Goal: Complete application form: Complete application form

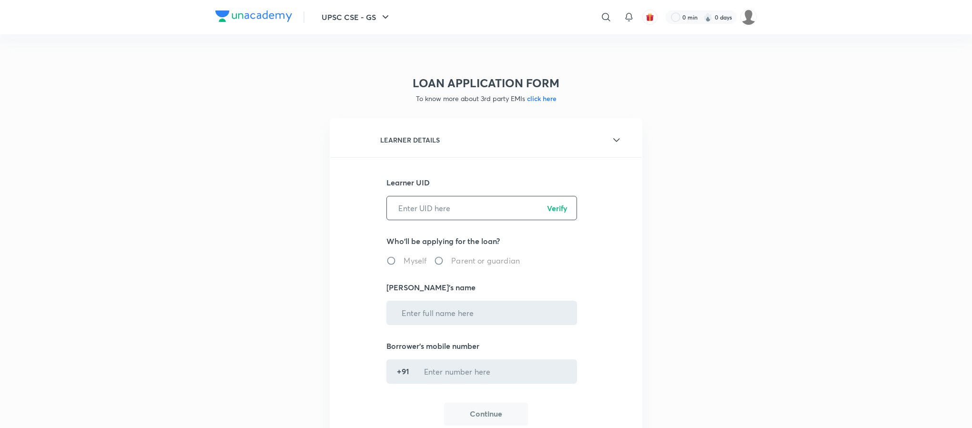
click at [432, 209] on input "text" at bounding box center [482, 208] width 190 height 24
paste input "IFN386I918"
click at [513, 211] on input "IFN386I918" at bounding box center [482, 208] width 190 height 24
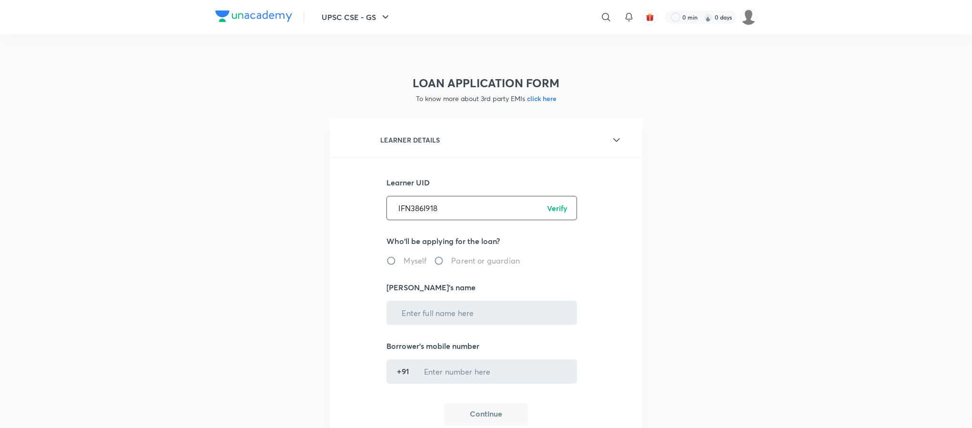
type input "IFN386I918"
click at [555, 206] on p "Verify" at bounding box center [557, 207] width 20 height 11
radio input "true"
type input "Sarika Awaghede"
type input "******3426"
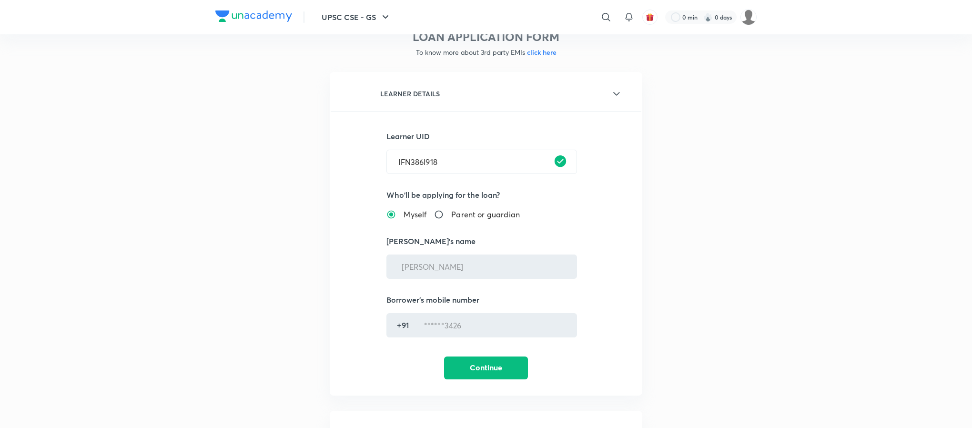
scroll to position [71, 0]
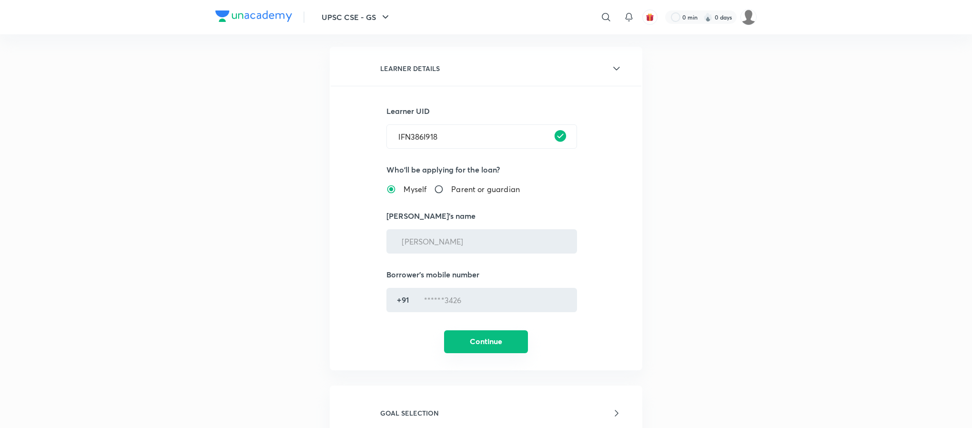
click at [500, 339] on button "Continue" at bounding box center [486, 341] width 84 height 23
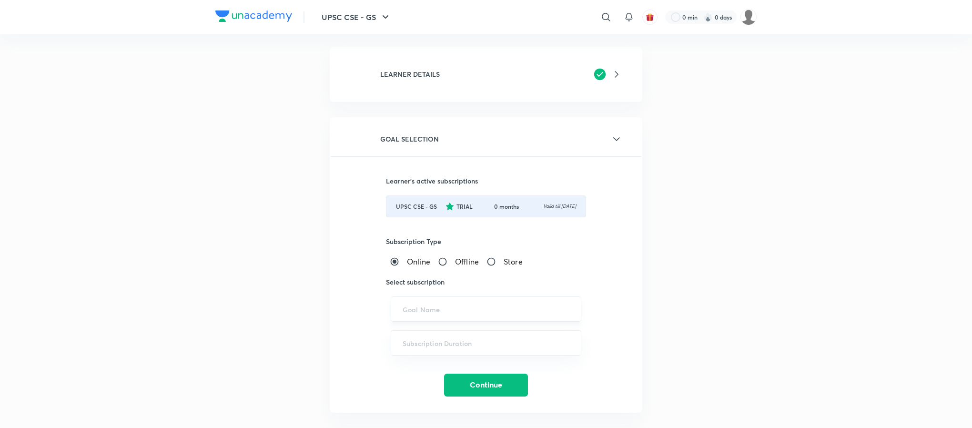
click at [431, 307] on input "text" at bounding box center [485, 308] width 167 height 9
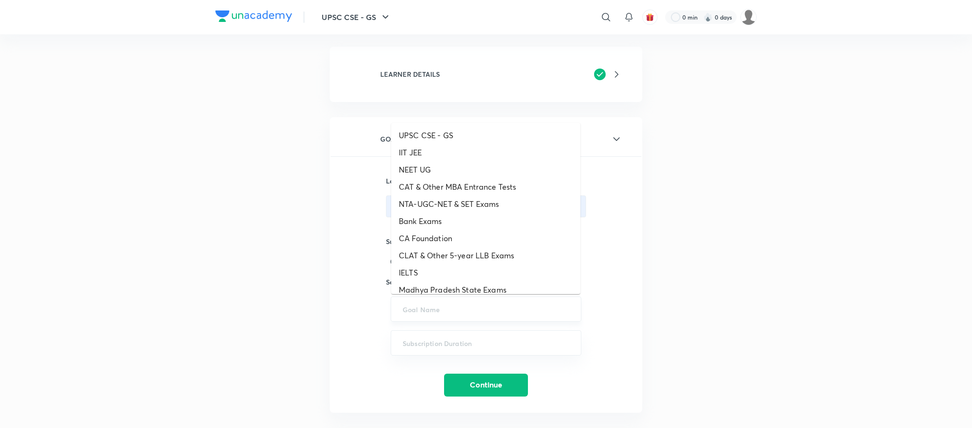
paste input "ICONIC - UPSC CSE - GS, UPSC CSE - Iconic Pro, UPSC CSE - Optional"
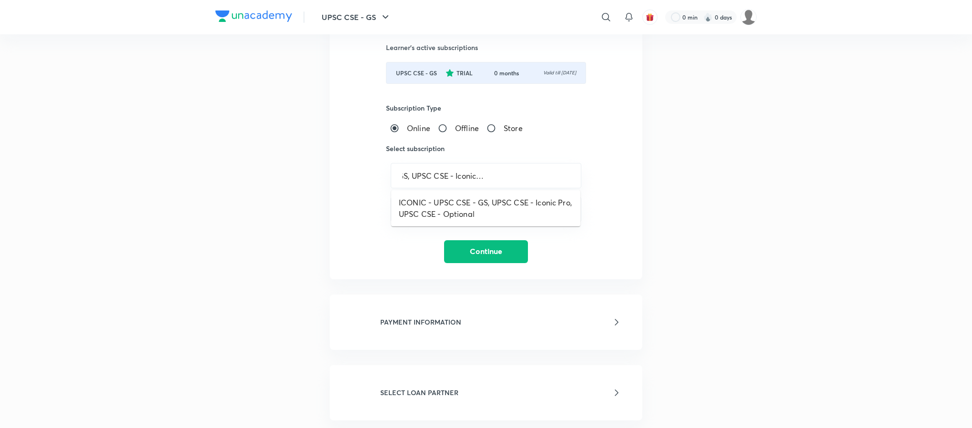
scroll to position [214, 0]
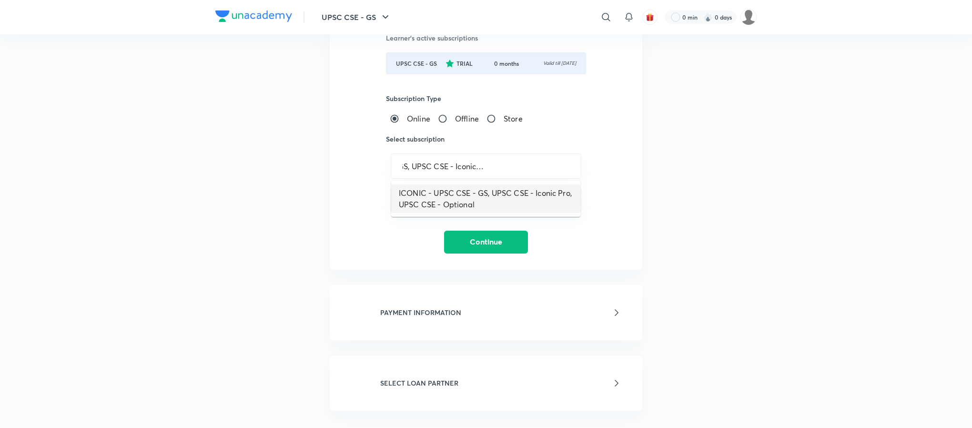
click at [503, 197] on li "ICONIC - UPSC CSE - GS, UPSC CSE - Iconic Pro, UPSC CSE - Optional" at bounding box center [485, 198] width 189 height 29
type input "ICONIC - UPSC CSE - GS, UPSC CSE - Iconic Pro, UPSC CSE - Optional"
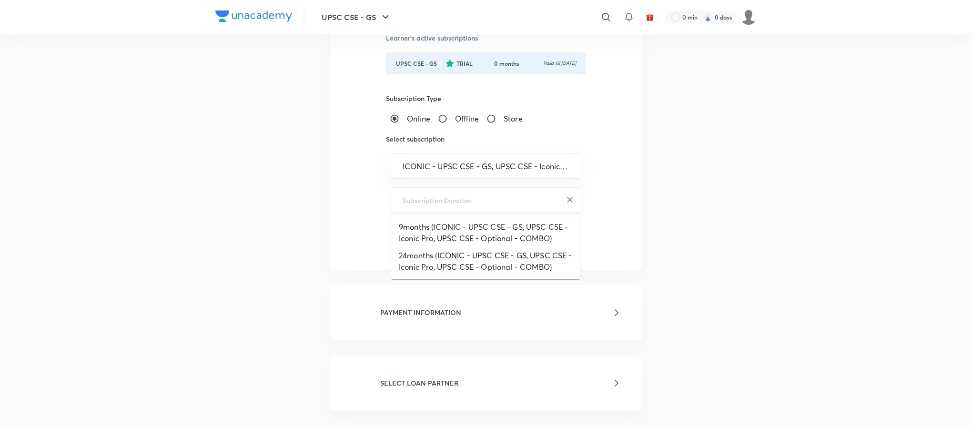
click at [454, 201] on input "text" at bounding box center [485, 199] width 167 height 9
click at [441, 256] on li "24months (ICONIC - UPSC CSE - GS, UPSC CSE - Iconic Pro, UPSC CSE - Optional - …" at bounding box center [485, 261] width 189 height 29
type input "24months (ICONIC - UPSC CSE - GS, UPSC CSE - Iconic Pro, UPSC CSE - Optional - …"
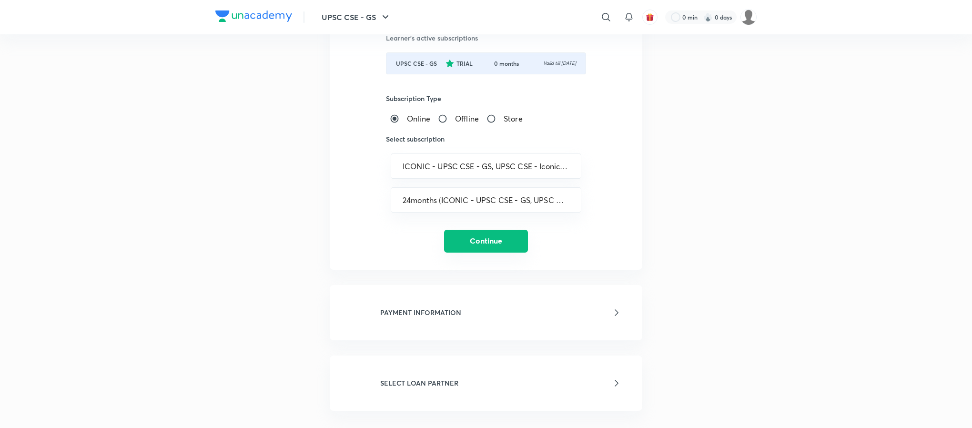
click at [471, 240] on button "Continue" at bounding box center [486, 241] width 84 height 23
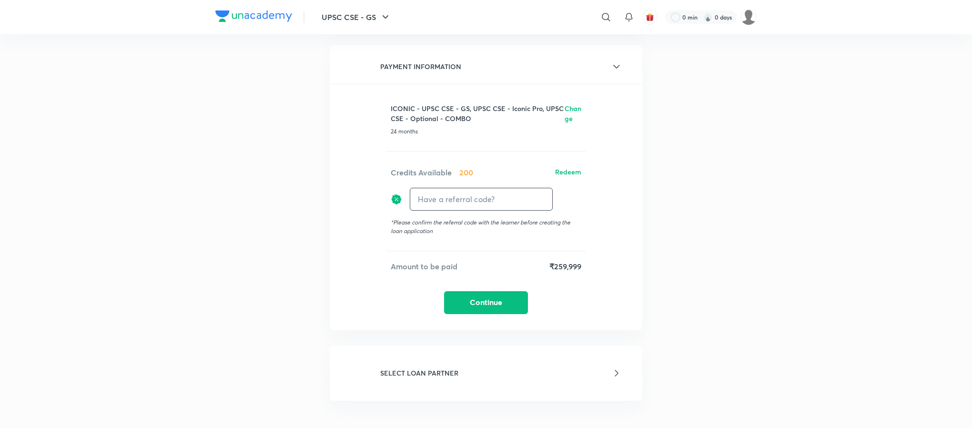
click at [456, 194] on input "text" at bounding box center [481, 199] width 142 height 22
type input "unacademy"
click at [530, 200] on h6 "Apply" at bounding box center [534, 199] width 19 height 10
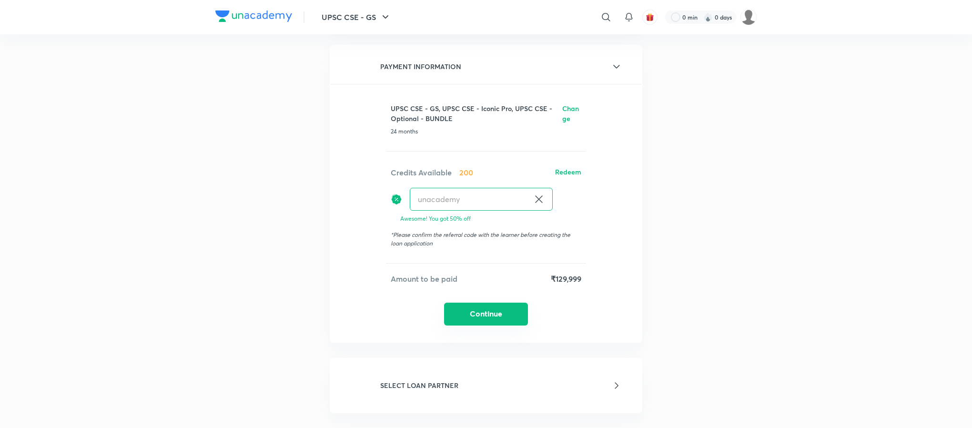
click at [493, 316] on button "Continue" at bounding box center [486, 313] width 84 height 23
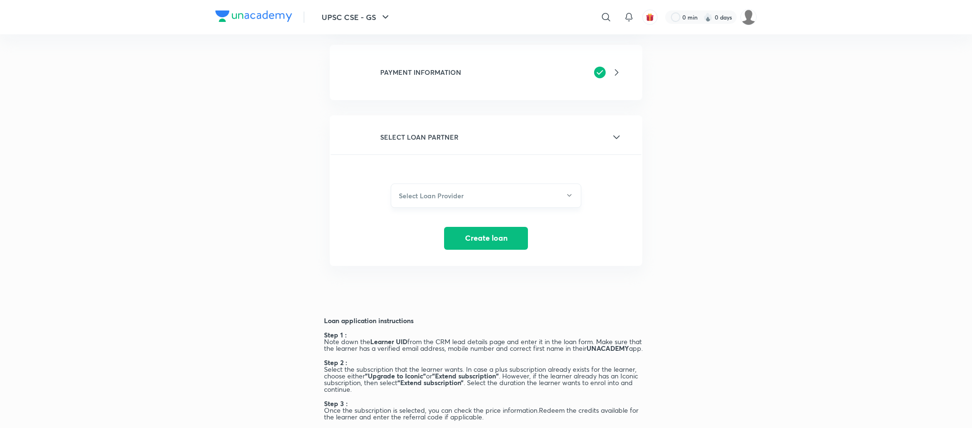
click at [432, 197] on h6 "Select Loan Provider" at bounding box center [431, 196] width 65 height 10
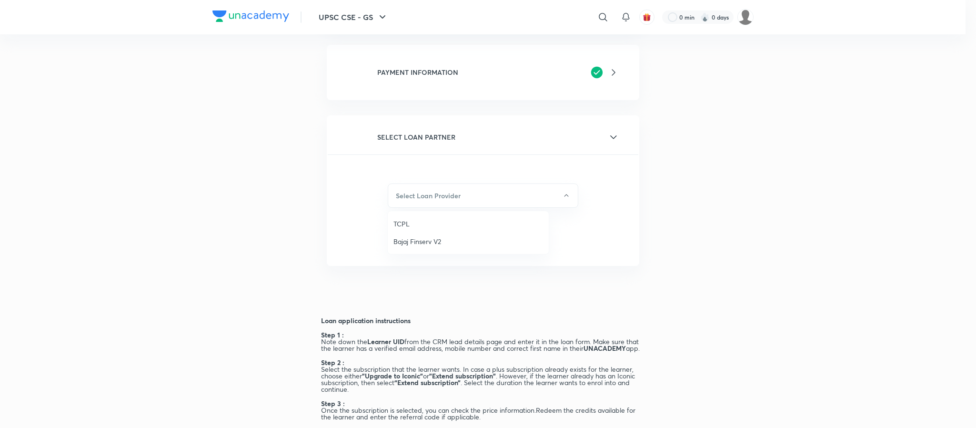
click at [230, 231] on div at bounding box center [488, 214] width 976 height 428
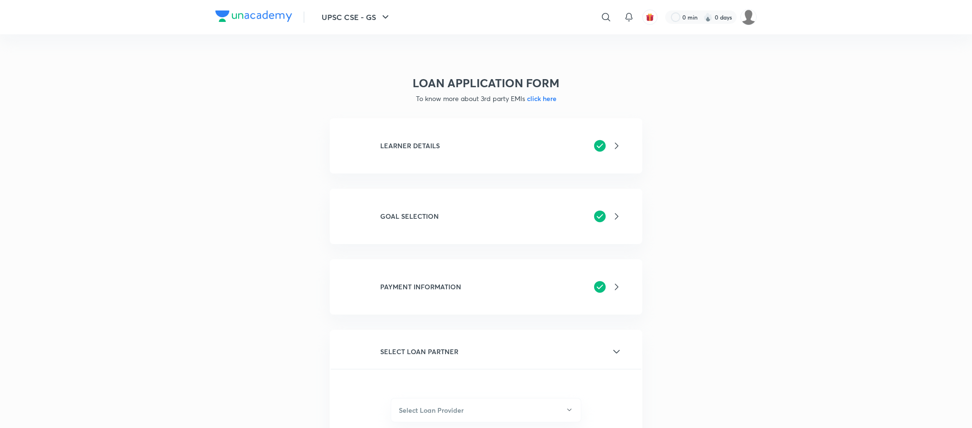
click at [416, 143] on h6 "LEARNER DETAILS" at bounding box center [410, 146] width 60 height 10
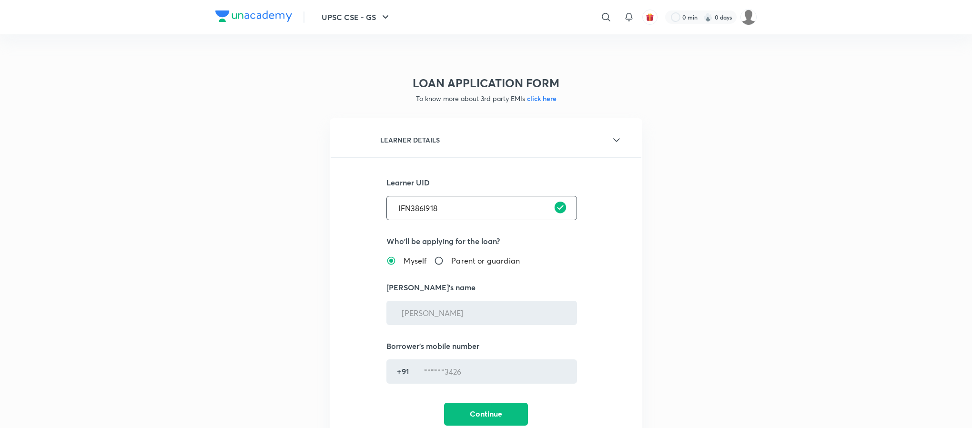
click at [416, 211] on input "IFN386I918" at bounding box center [482, 208] width 190 height 24
click at [417, 202] on input "text" at bounding box center [482, 208] width 190 height 24
paste input "IFN386I918"
type input "IFN386I918"
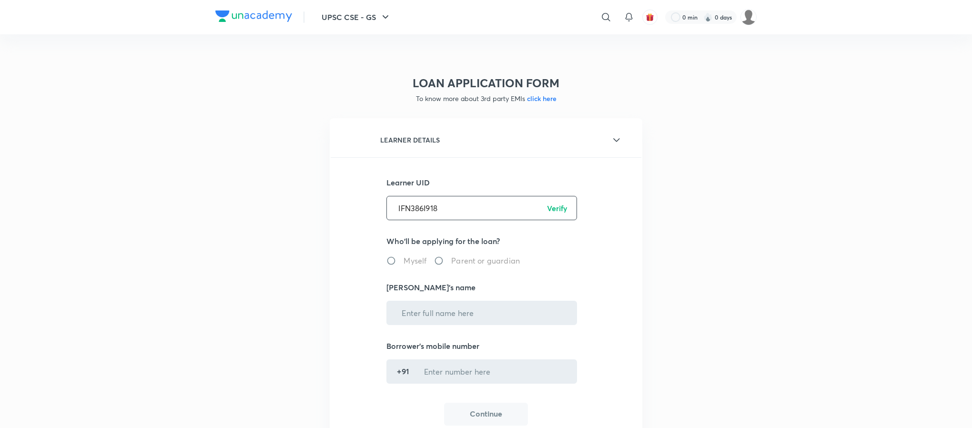
click at [553, 211] on p "Verify" at bounding box center [557, 207] width 20 height 11
radio input "true"
type input "Sarika Awaghede"
type input "******3426"
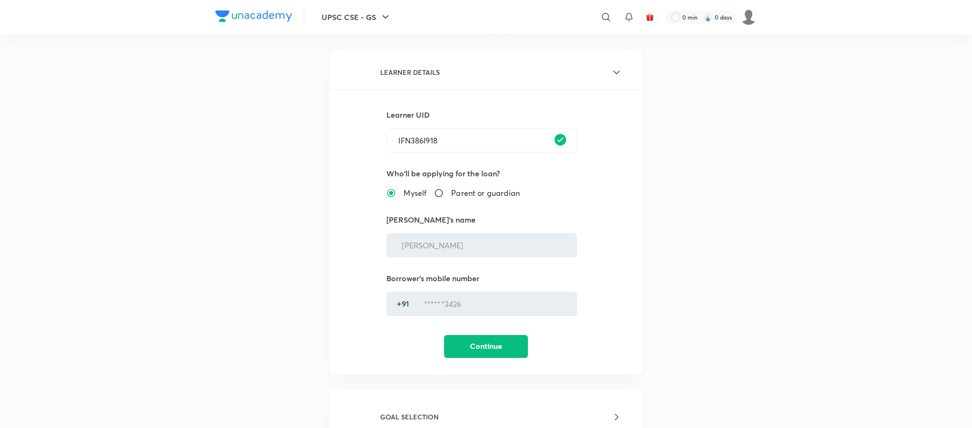
scroll to position [143, 0]
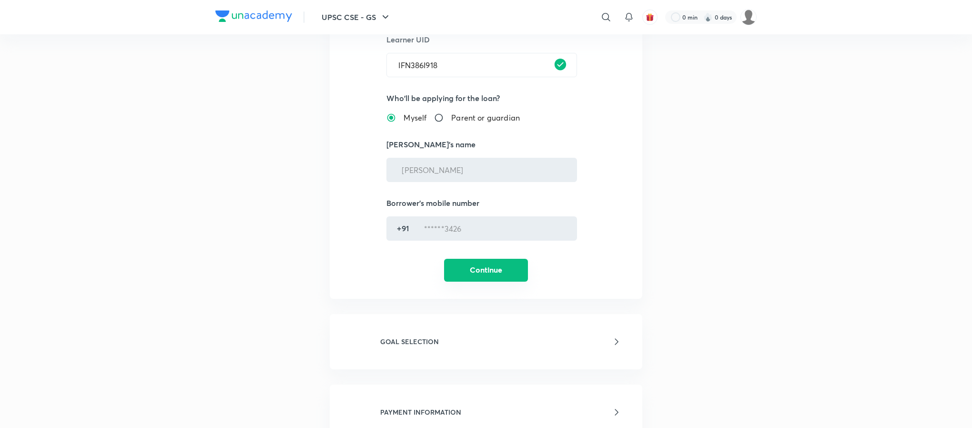
click at [475, 272] on button "Continue" at bounding box center [486, 270] width 84 height 23
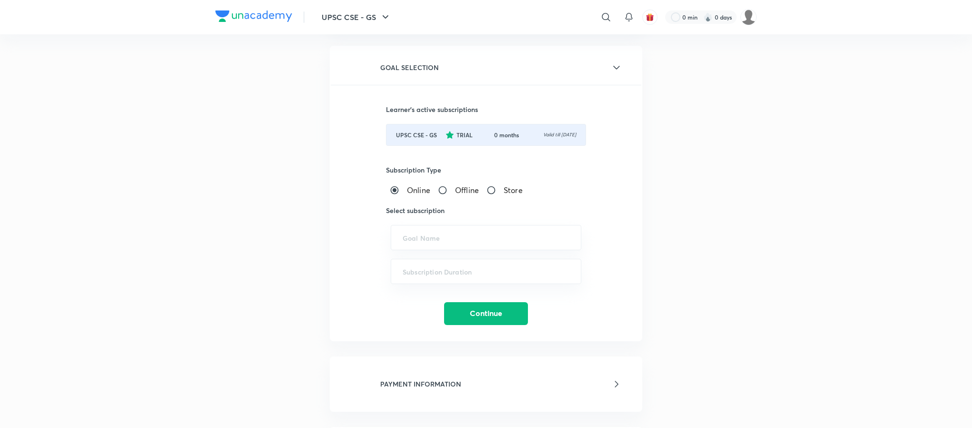
drag, startPoint x: 203, startPoint y: 293, endPoint x: 349, endPoint y: 286, distance: 145.5
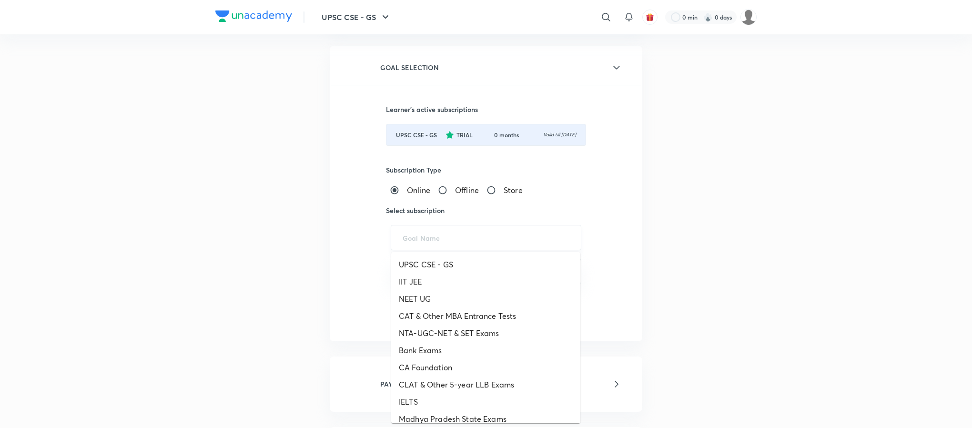
click at [443, 239] on input "text" at bounding box center [485, 237] width 167 height 9
paste input "ICONIC - UPSC CSE - GS, UPSC CSE - Iconic Pro, UPSC CSE - Optional"
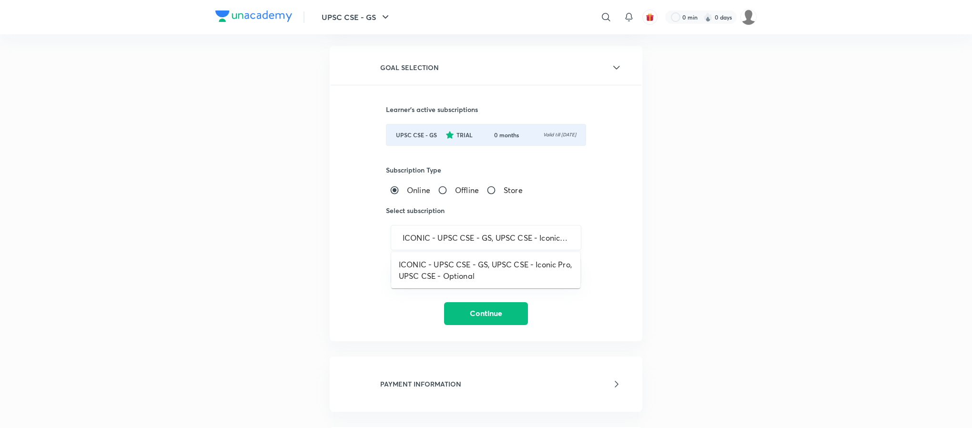
scroll to position [0, 86]
click at [469, 267] on li "ICONIC - UPSC CSE - GS, UPSC CSE - Iconic Pro, UPSC CSE - Optional" at bounding box center [485, 270] width 189 height 29
type input "ICONIC - UPSC CSE - GS, UPSC CSE - Iconic Pro, UPSC CSE - Optional"
click at [468, 267] on div at bounding box center [482, 211] width 305 height 602
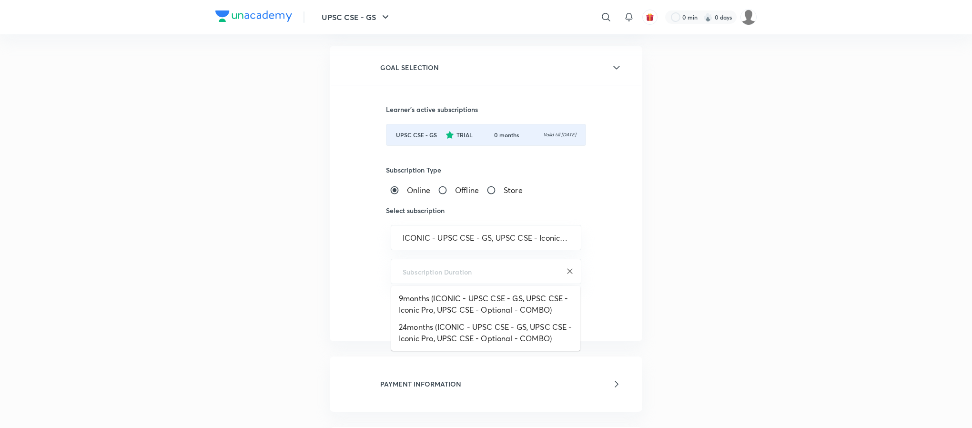
click at [430, 269] on input "text" at bounding box center [485, 271] width 167 height 9
click at [415, 333] on li "24months (ICONIC - UPSC CSE - GS, UPSC CSE - Iconic Pro, UPSC CSE - Optional - …" at bounding box center [485, 332] width 189 height 29
type input "24months (ICONIC - UPSC CSE - GS, UPSC CSE - Iconic Pro, UPSC CSE - Optional - …"
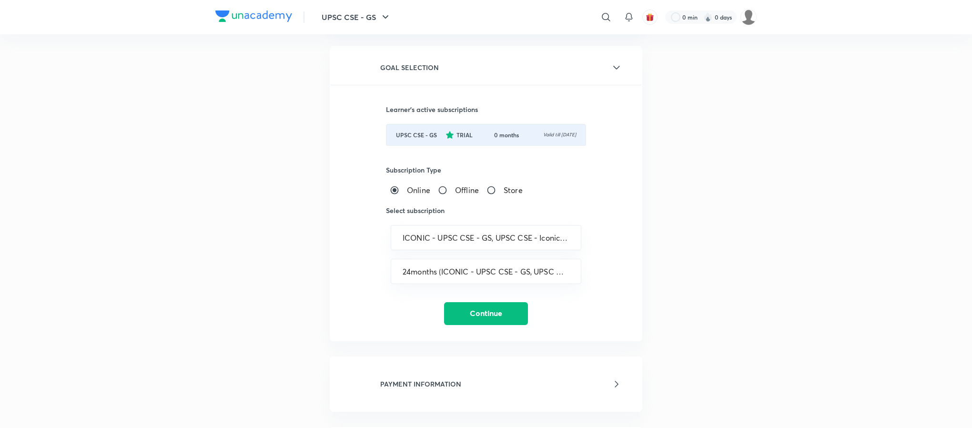
click at [461, 299] on div "Learner’s active subscriptions UPSC CSE - GS TRIAL 0 months Valid till 6 Oct, 2…" at bounding box center [486, 205] width 311 height 240
click at [473, 313] on button "Continue" at bounding box center [486, 312] width 84 height 23
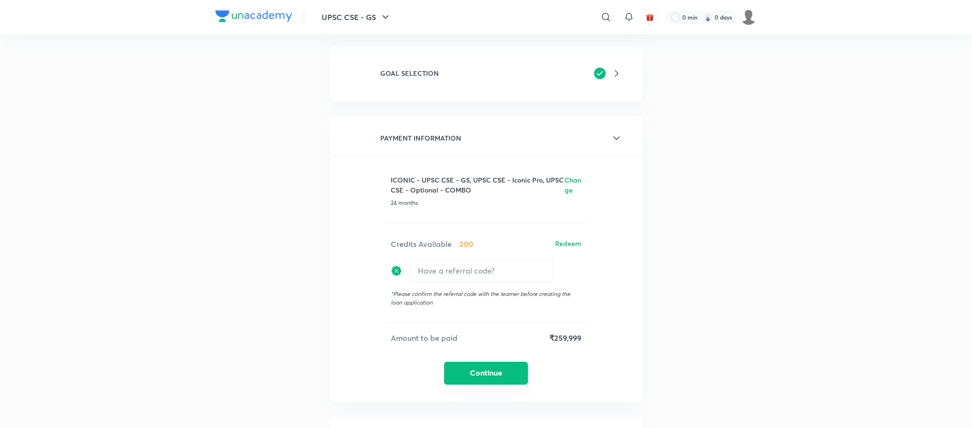
click at [454, 362] on button "Continue" at bounding box center [486, 373] width 84 height 23
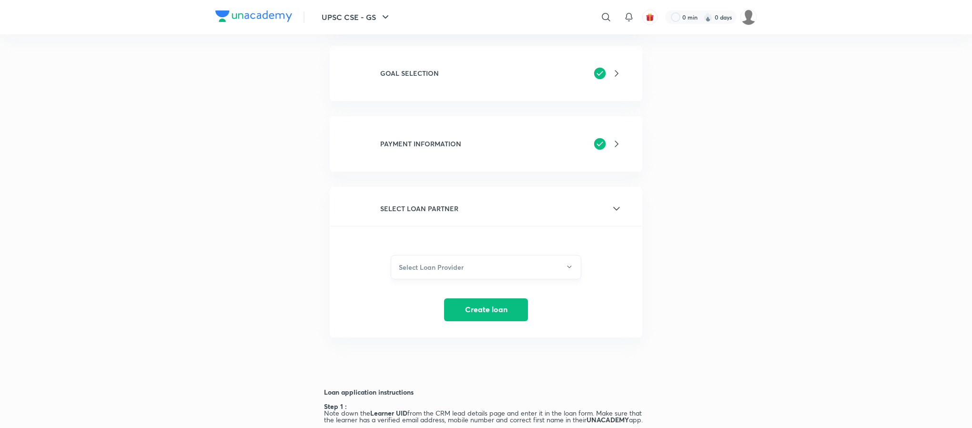
click at [451, 262] on h6 "Select Loan Provider" at bounding box center [431, 267] width 65 height 10
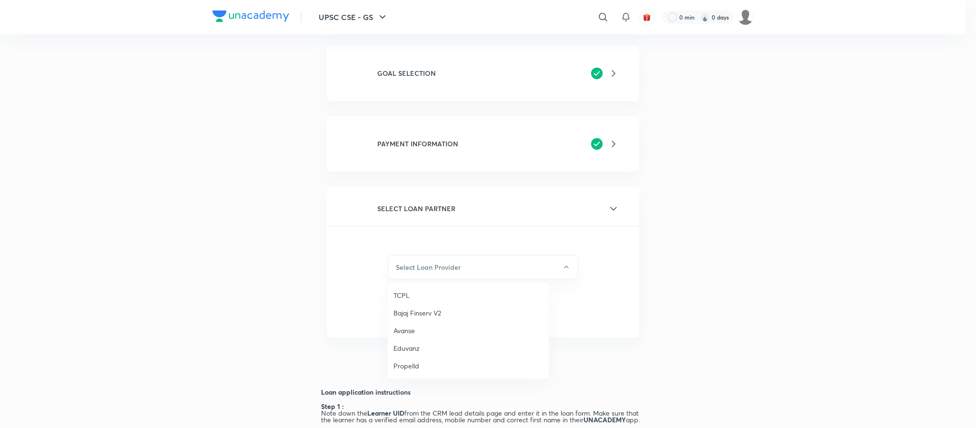
click at [197, 311] on div at bounding box center [488, 214] width 976 height 428
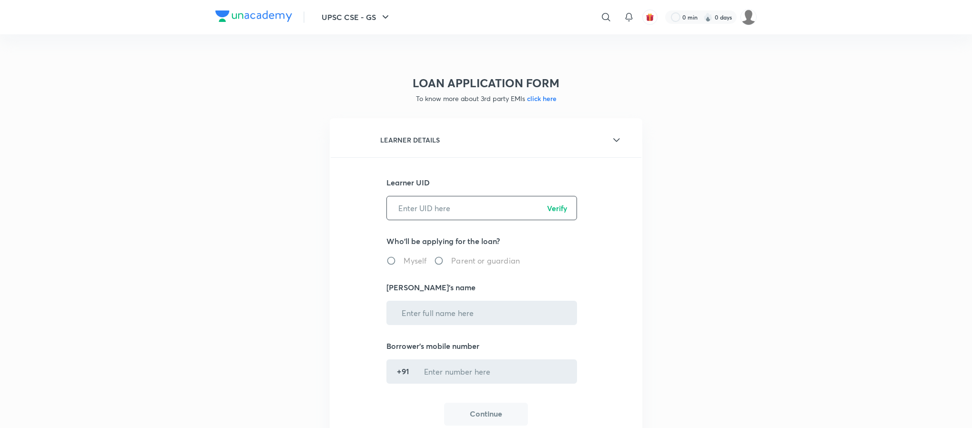
click at [441, 203] on input "text" at bounding box center [482, 208] width 190 height 24
paste input "ISUQ9CEWY1"
type input "ISUQ9CEWY1"
click at [553, 212] on p "Verify" at bounding box center [557, 207] width 20 height 11
radio input "true"
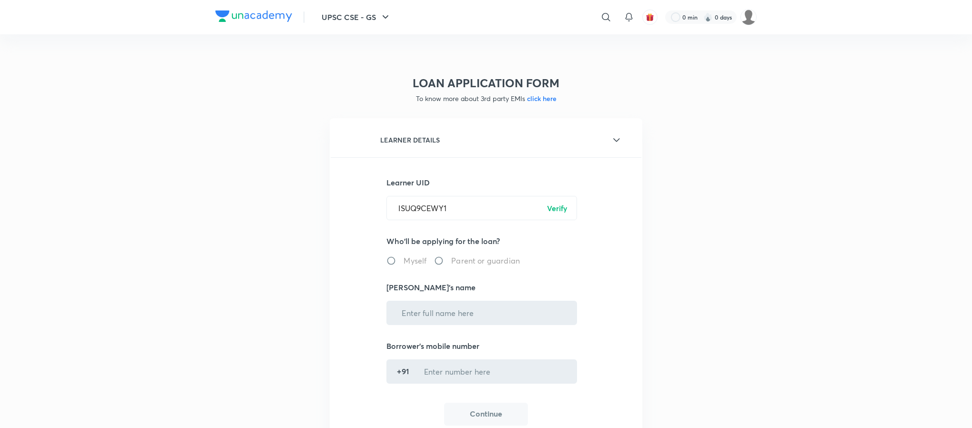
type input "[PERSON_NAME]"
type input "******7693"
click at [490, 413] on button "Continue" at bounding box center [486, 413] width 84 height 23
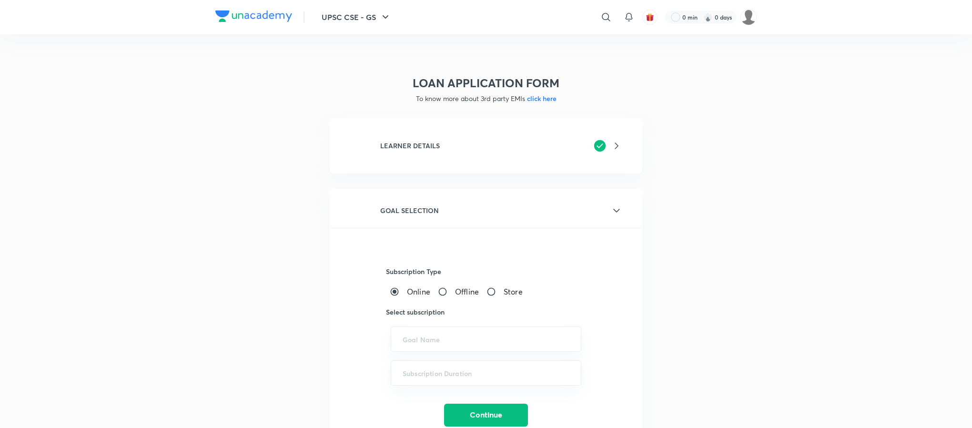
click at [254, 235] on div "LOAN APPLICATION FORM To know more about 3rd party EMIs click here LEARNER DETA…" at bounding box center [485, 431] width 541 height 756
click at [412, 229] on div "Subscription Type Online Offline Store Select subscription ​ ​ Continue" at bounding box center [486, 327] width 311 height 199
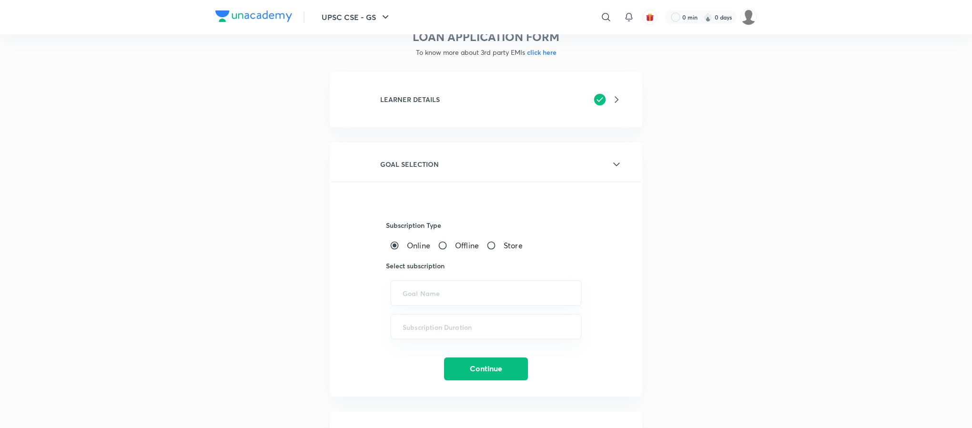
scroll to position [71, 0]
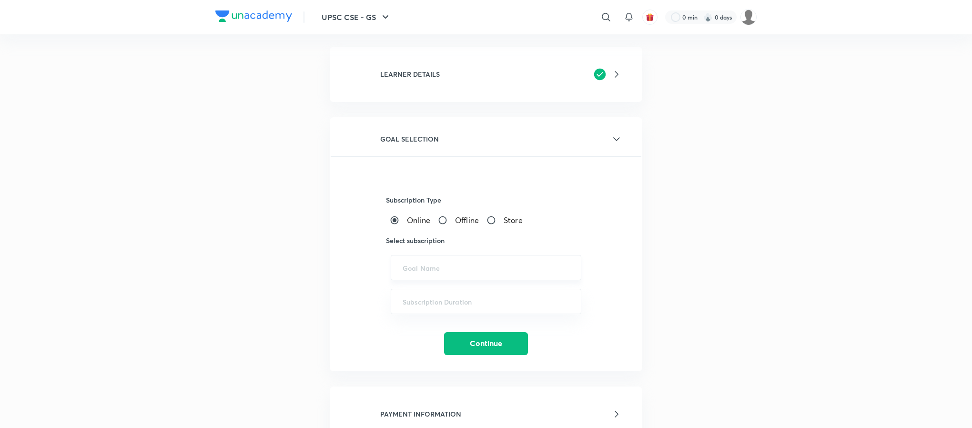
click at [411, 261] on div "​" at bounding box center [486, 267] width 191 height 25
paste input "(ICONIC - UPSC CSE - GS, UPSC CSE - Optional, UPSC CSE GS Platinum"
type input "("
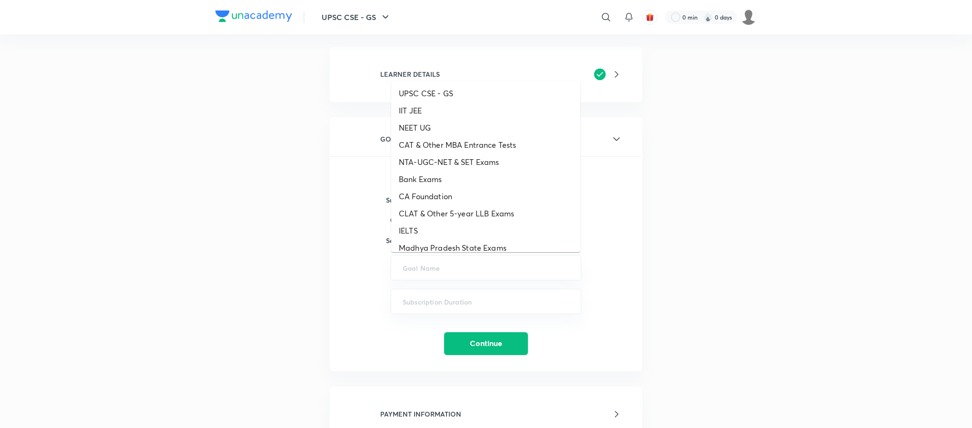
paste input "(ICONIC - UPSC CSE - GS, UPSC CSE - Optional, UPSC CSE GS Platinum"
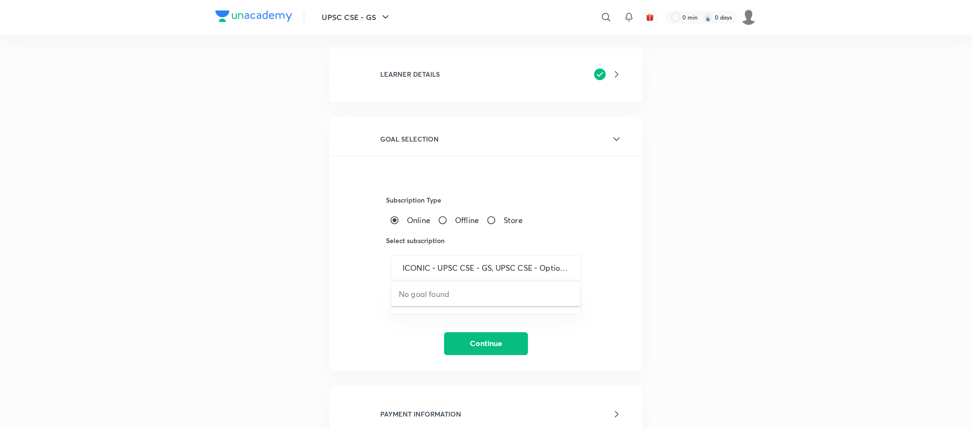
click at [520, 259] on div "ICONIC - UPSC CSE - GS, UPSC CSE - Optional, UPSC CSE GS Platinum ​" at bounding box center [486, 267] width 191 height 25
click at [522, 297] on li "ICONIC - UPSC CSE - GS, UPSC CSE - Optional, UPSC CSE GS Platinum" at bounding box center [485, 299] width 189 height 29
type input "ICONIC - UPSC CSE - GS, UPSC CSE - Optional, UPSC CSE GS Platinum"
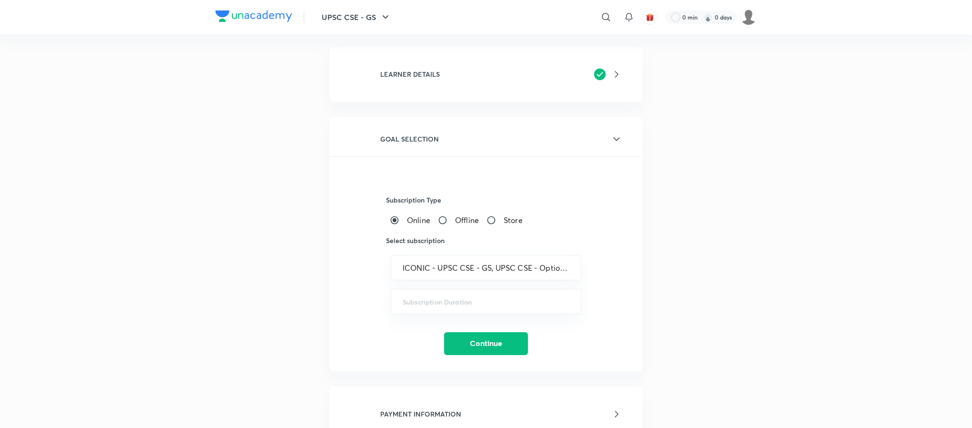
click at [422, 286] on div "Subscription Type Online Offline Store Select subscription ICONIC - UPSC CSE - …" at bounding box center [486, 255] width 311 height 199
click at [425, 301] on input "text" at bounding box center [485, 301] width 167 height 9
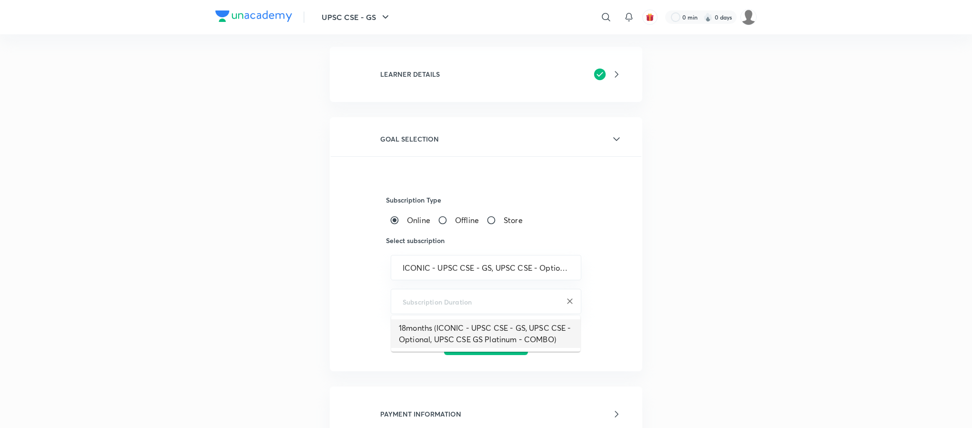
click at [418, 335] on li "18months (ICONIC - UPSC CSE - GS, UPSC CSE - Optional, UPSC CSE GS Platinum - C…" at bounding box center [485, 333] width 189 height 29
type input "18months (ICONIC - UPSC CSE - GS, UPSC CSE - Optional, UPSC CSE GS Platinum - C…"
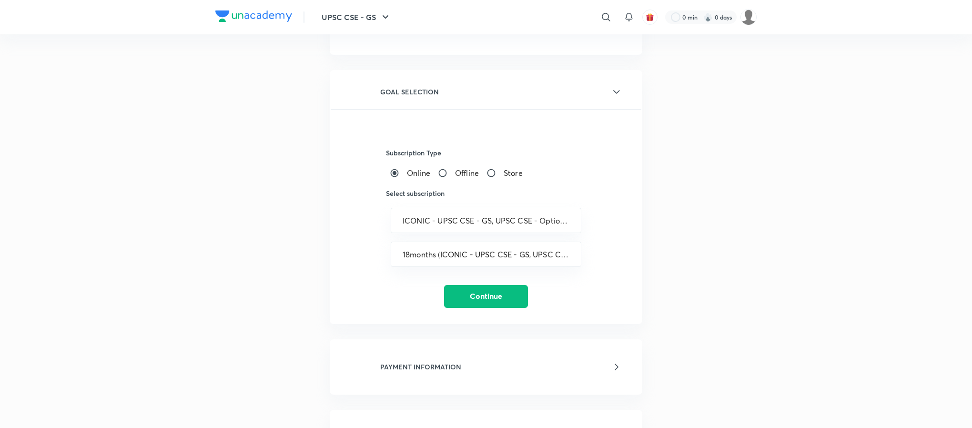
scroll to position [214, 0]
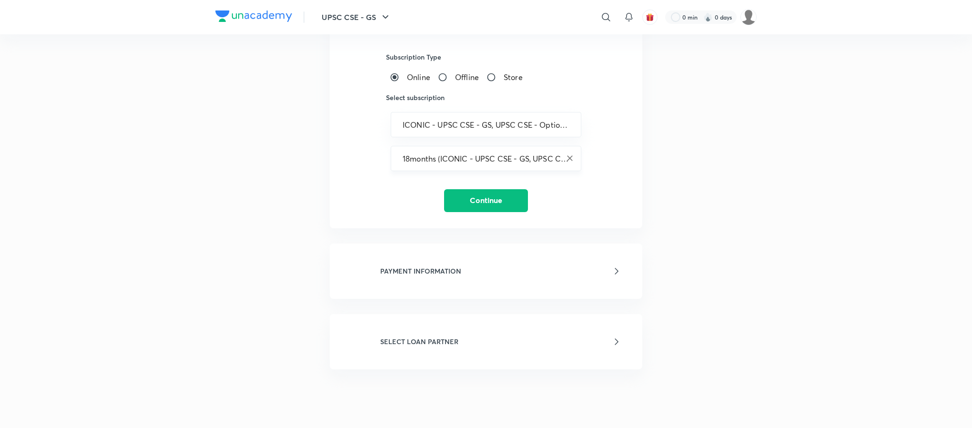
click at [501, 152] on div "18months (ICONIC - UPSC CSE - GS, UPSC CSE - Optional, UPSC CSE GS Platinum - C…" at bounding box center [486, 158] width 191 height 25
click at [488, 154] on input "18months (ICONIC - UPSC CSE - GS, UPSC CSE - Optional, UPSC CSE GS Platinum - C…" at bounding box center [485, 158] width 167 height 9
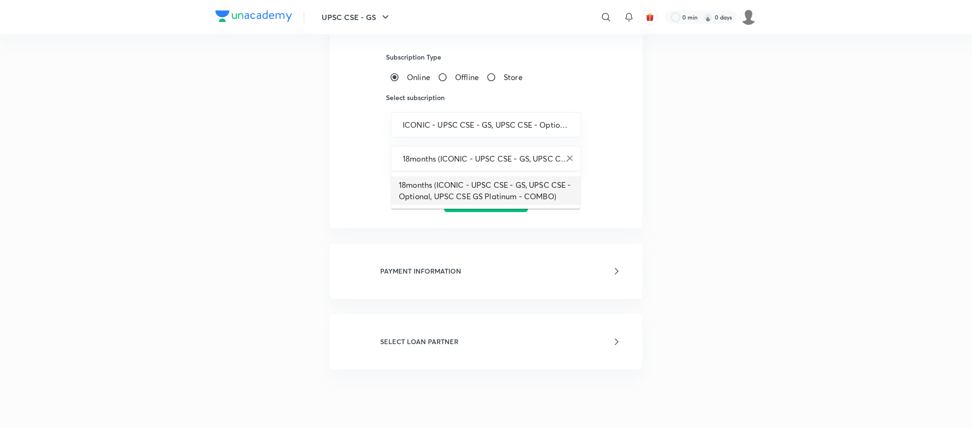
drag, startPoint x: 239, startPoint y: 192, endPoint x: 244, endPoint y: 193, distance: 5.4
click at [239, 191] on div "LOAN APPLICATION FORM To know more about 3rd party EMIs click here LEARNER DETA…" at bounding box center [485, 217] width 541 height 756
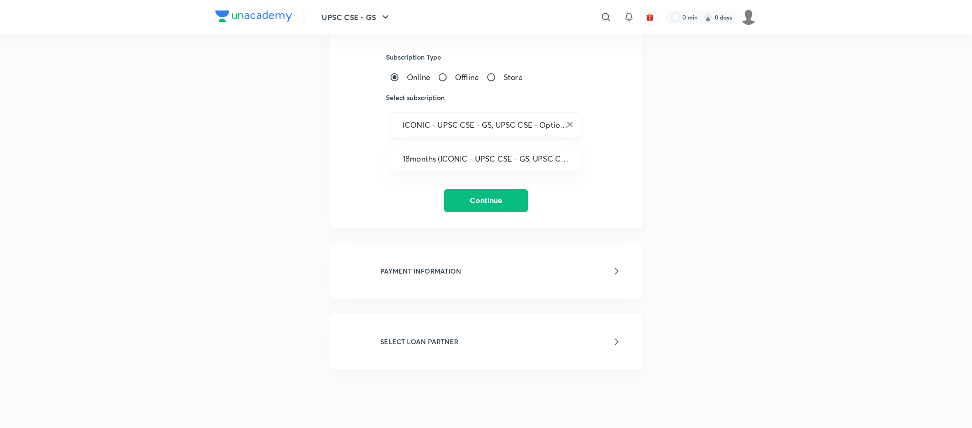
click at [441, 121] on input "ICONIC - UPSC CSE - GS, UPSC CSE - Optional, UPSC CSE GS Platinum" at bounding box center [485, 124] width 167 height 9
click at [283, 206] on div "LOAN APPLICATION FORM To know more about 3rd party EMIs click here LEARNER DETA…" at bounding box center [485, 217] width 541 height 756
click at [426, 121] on input "ICONIC - UPSC CSE - GS, UPSC CSE - Optional, UPSC CSE GS Platinum" at bounding box center [485, 124] width 167 height 9
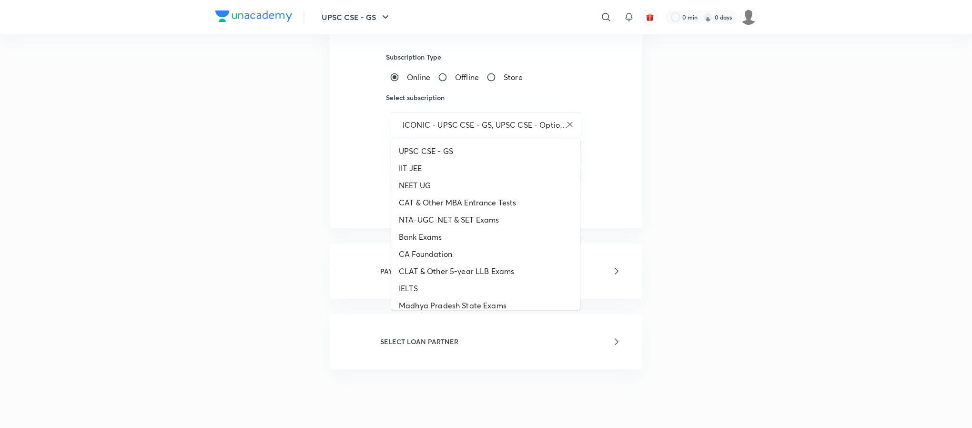
drag, startPoint x: 226, startPoint y: 161, endPoint x: 269, endPoint y: 161, distance: 42.9
click at [225, 161] on div "LOAN APPLICATION FORM To know more about 3rd party EMIs click here LEARNER DETA…" at bounding box center [485, 217] width 541 height 756
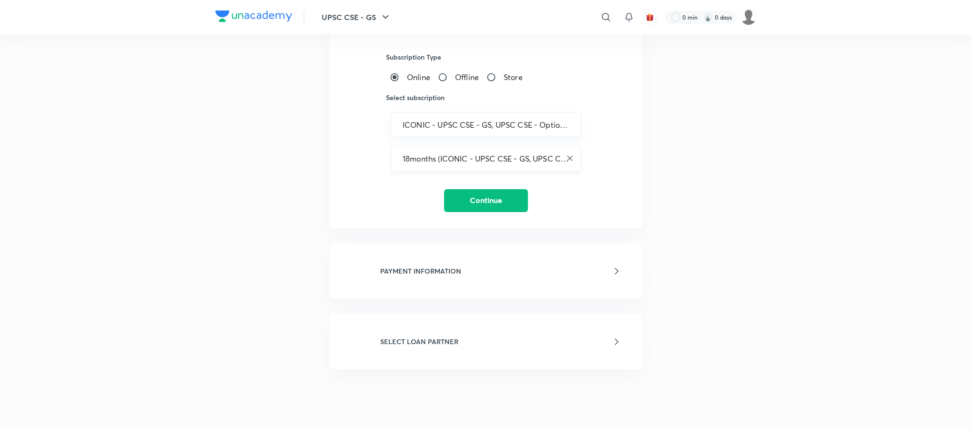
click at [442, 165] on div "18months (ICONIC - UPSC CSE - GS, UPSC CSE - Optional, UPSC CSE GS Platinum - C…" at bounding box center [486, 158] width 191 height 25
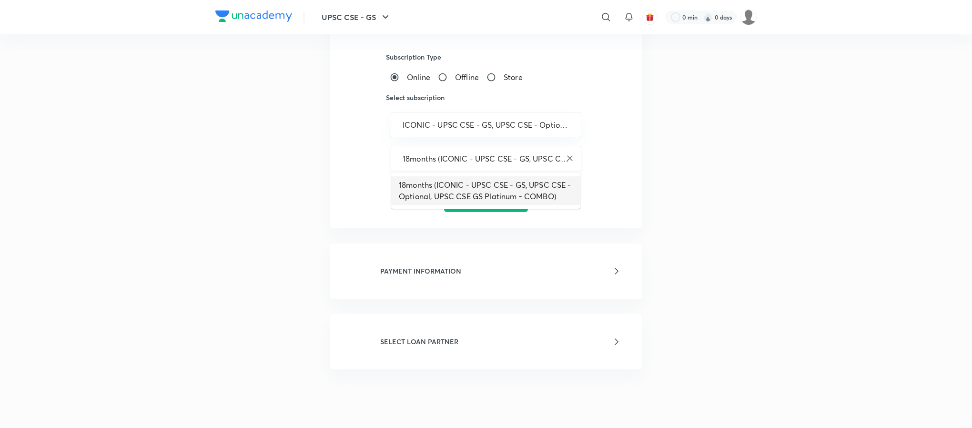
click at [409, 154] on input "18months (ICONIC - UPSC CSE - GS, UPSC CSE - Optional, UPSC CSE GS Platinum - C…" at bounding box center [485, 158] width 167 height 9
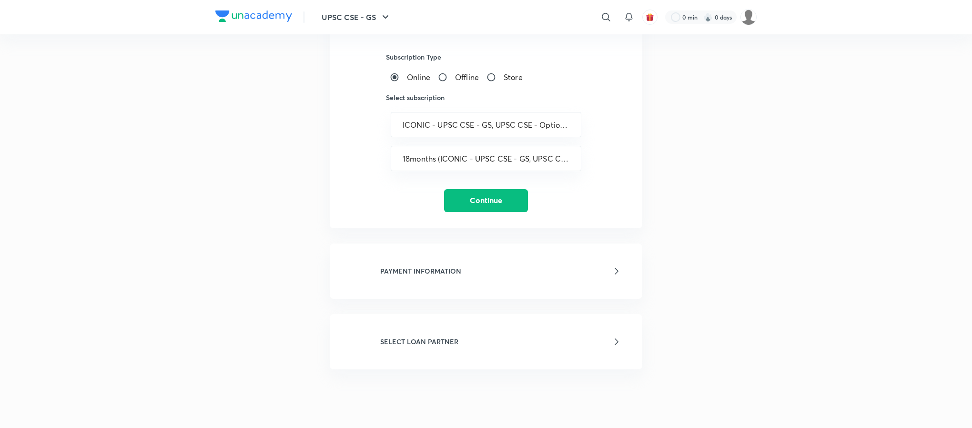
click at [241, 178] on div "LOAN APPLICATION FORM To know more about 3rd party EMIs click here LEARNER DETA…" at bounding box center [485, 217] width 541 height 756
click at [503, 161] on input "18months (ICONIC - UPSC CSE - GS, UPSC CSE - Optional, UPSC CSE GS Platinum - C…" at bounding box center [485, 158] width 167 height 9
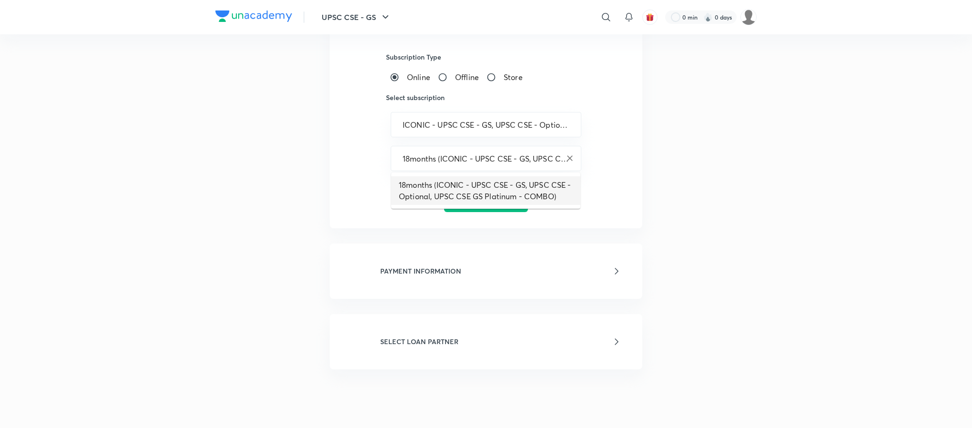
click at [237, 256] on div "LOAN APPLICATION FORM To know more about 3rd party EMIs click here LEARNER DETA…" at bounding box center [485, 217] width 541 height 756
click at [506, 156] on input "18months (ICONIC - UPSC CSE - GS, UPSC CSE - Optional, UPSC CSE GS Platinum - C…" at bounding box center [485, 158] width 167 height 9
click at [178, 275] on div "UPSC CSE - GS ​ 0 min 0 days LOAN APPLICATION FORM To know more about 3rd party…" at bounding box center [486, 359] width 972 height 1146
click at [485, 154] on input "18months (ICONIC - UPSC CSE - GS, UPSC CSE - Optional, UPSC CSE GS Platinum - C…" at bounding box center [485, 158] width 167 height 9
click at [212, 256] on div "UPSC CSE - GS ​ 0 min 0 days LOAN APPLICATION FORM To know more about 3rd party…" at bounding box center [486, 359] width 972 height 1146
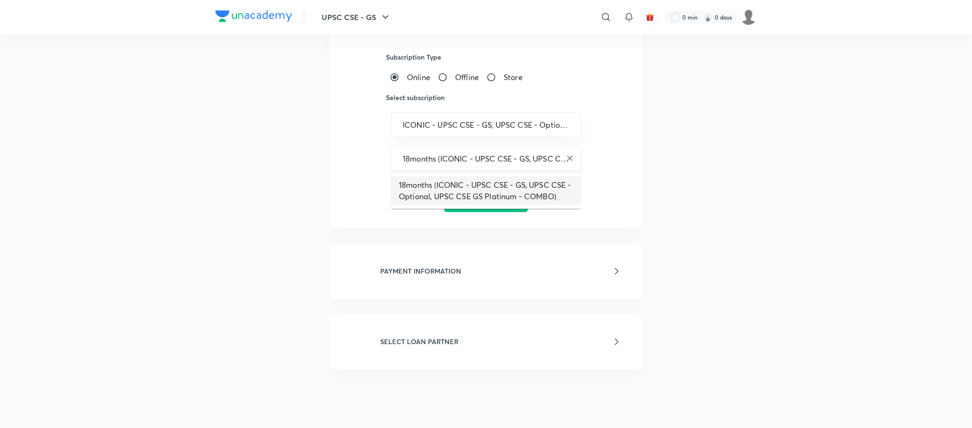
click at [449, 156] on input "18months (ICONIC - UPSC CSE - GS, UPSC CSE - Optional, UPSC CSE GS Platinum - C…" at bounding box center [485, 158] width 167 height 9
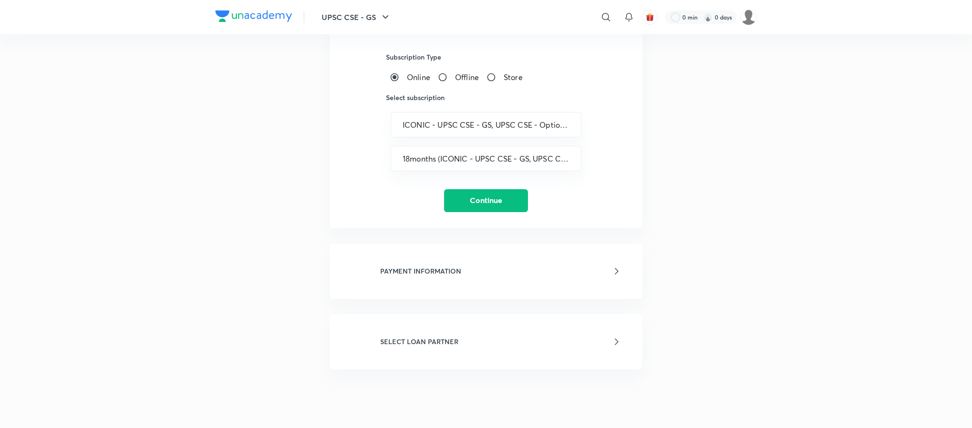
drag, startPoint x: 229, startPoint y: 224, endPoint x: 349, endPoint y: 221, distance: 120.1
click at [229, 223] on div "LOAN APPLICATION FORM To know more about 3rd party EMIs click here LEARNER DETA…" at bounding box center [485, 217] width 541 height 756
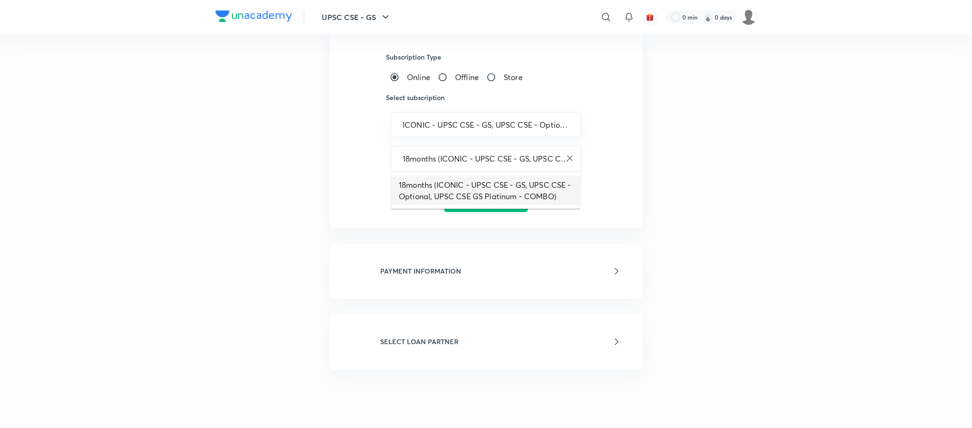
click at [410, 158] on input "18months (ICONIC - UPSC CSE - GS, UPSC CSE - Optional, UPSC CSE GS Platinum - C…" at bounding box center [485, 158] width 167 height 9
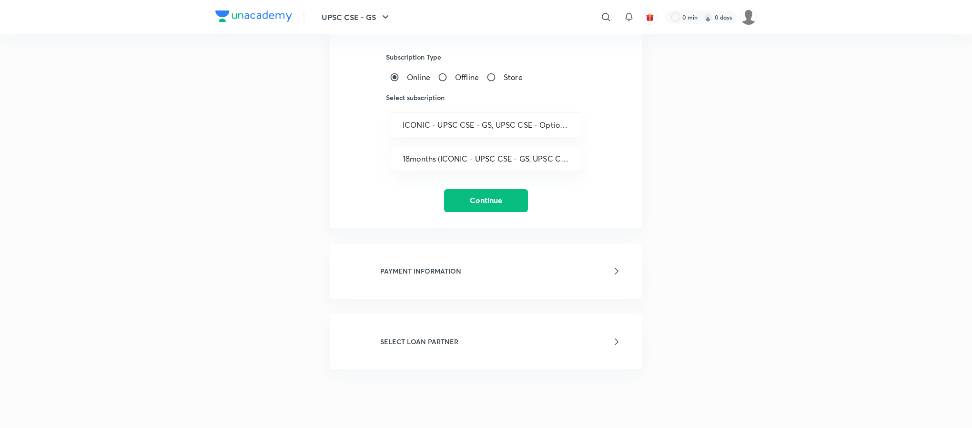
click at [318, 186] on div "LOAN APPLICATION FORM To know more about 3rd party EMIs click here LEARNER DETA…" at bounding box center [485, 119] width 381 height 561
click at [569, 156] on icon "Clear" at bounding box center [570, 158] width 10 height 10
click at [440, 159] on input "text" at bounding box center [485, 158] width 167 height 9
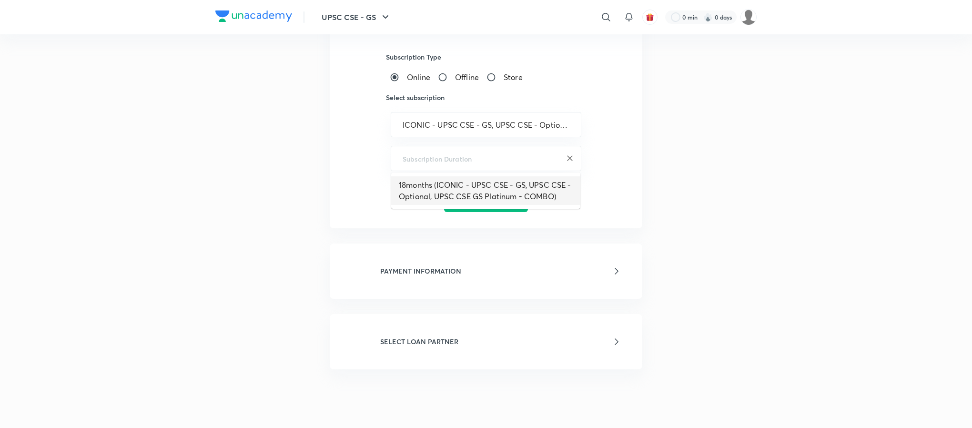
type input "18months (ICONIC - UPSC CSE - GS, UPSC CSE - Optional, UPSC CSE GS Platinum - C…"
click at [292, 125] on div "LOAN APPLICATION FORM To know more about 3rd party EMIs click here LEARNER DETA…" at bounding box center [485, 217] width 541 height 756
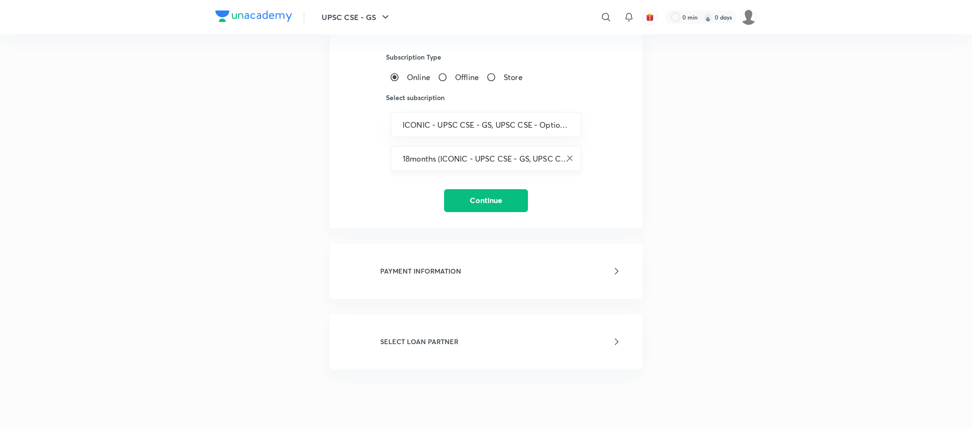
scroll to position [0, 0]
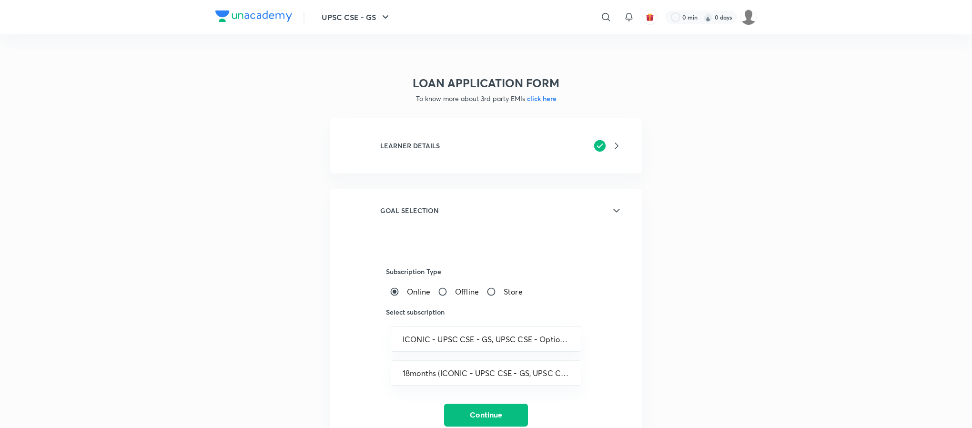
click at [585, 156] on div "LEARNER DETAILS" at bounding box center [486, 145] width 272 height 23
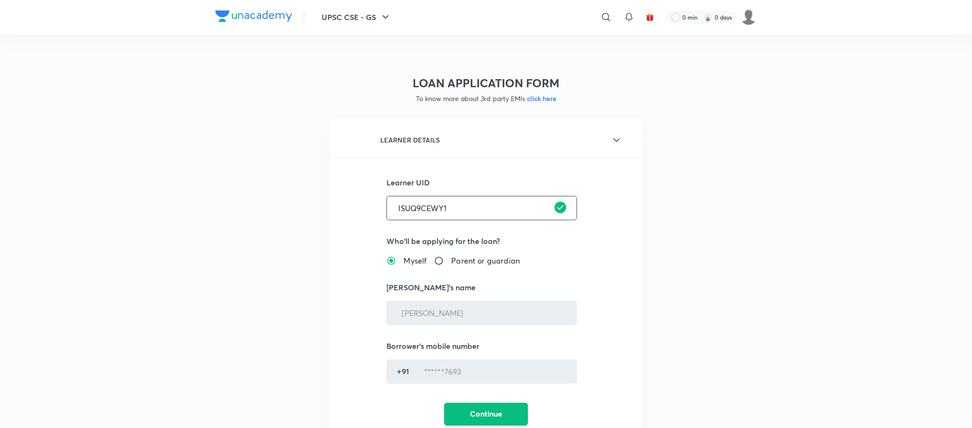
click at [416, 205] on input "ISUQ9CEWY1" at bounding box center [482, 208] width 190 height 24
click at [428, 216] on input "text" at bounding box center [482, 208] width 190 height 24
paste input "ISUQ9CEWY1"
type input "ISUQ9CEWY1"
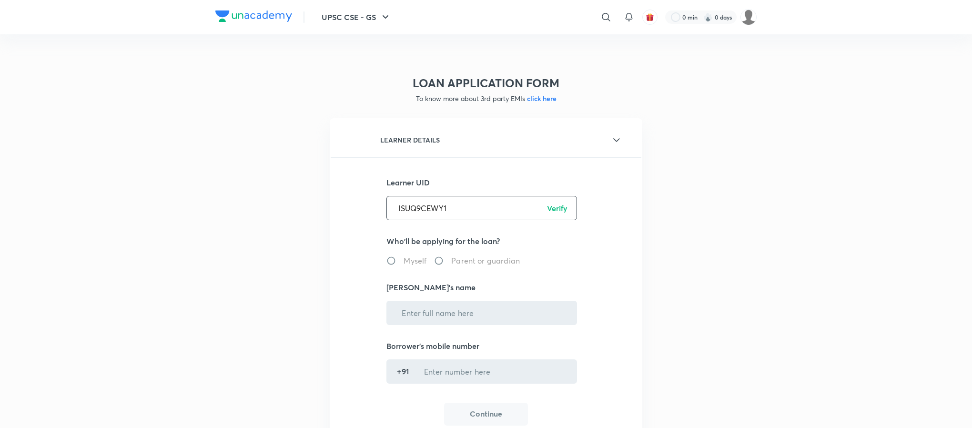
drag, startPoint x: 566, startPoint y: 206, endPoint x: 579, endPoint y: 210, distance: 13.6
click at [566, 206] on p "Verify" at bounding box center [557, 207] width 20 height 11
radio input "true"
type input "[PERSON_NAME]"
type input "******7693"
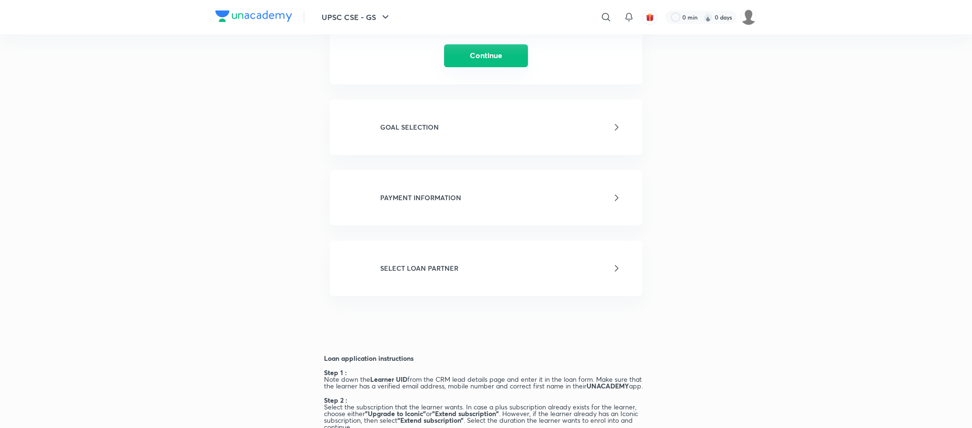
click at [483, 56] on button "Continue" at bounding box center [486, 55] width 84 height 23
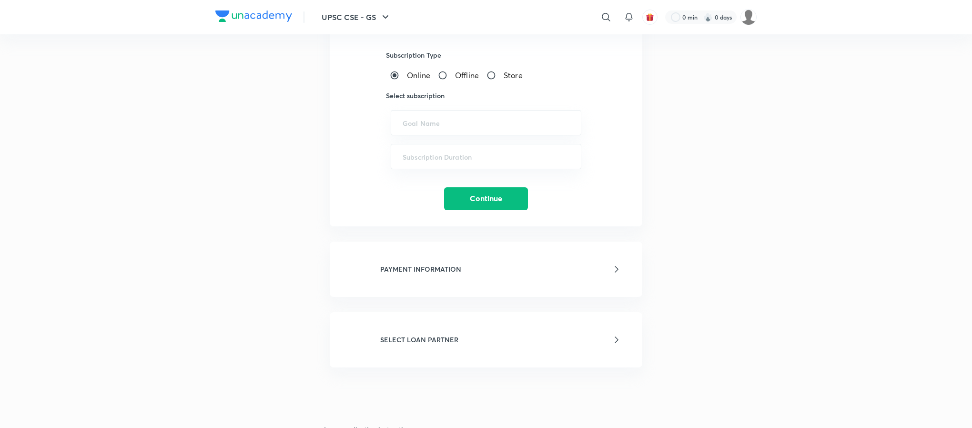
scroll to position [154, 0]
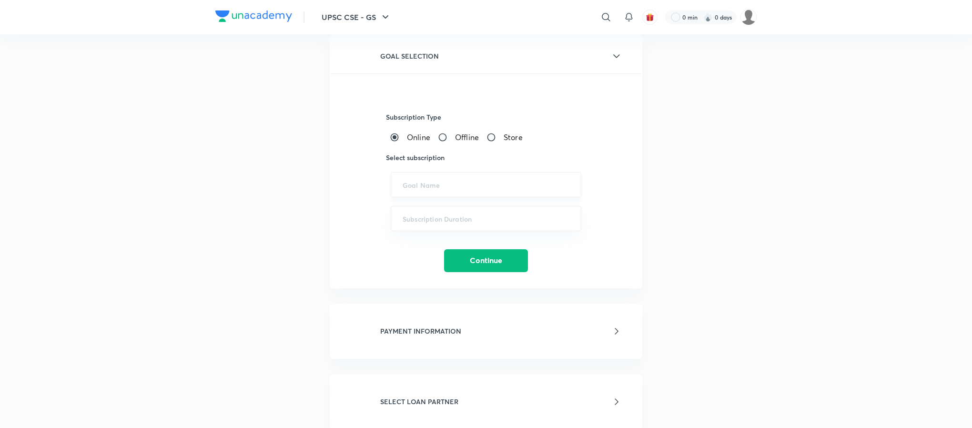
click at [429, 188] on input "text" at bounding box center [485, 184] width 167 height 9
click at [419, 187] on input "text" at bounding box center [485, 184] width 167 height 9
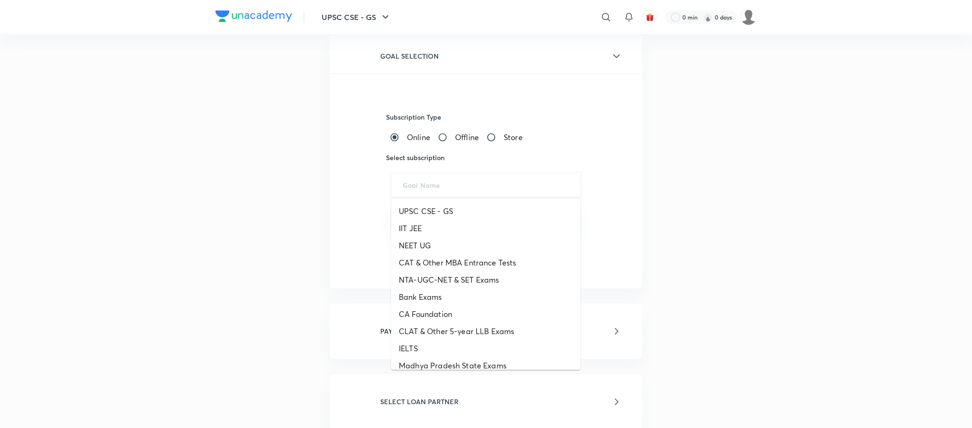
type input "v"
paste input "ICONIC - UPSC CSE - GS, UPSC CSE - Optional, UPSC CSE GS Platinum"
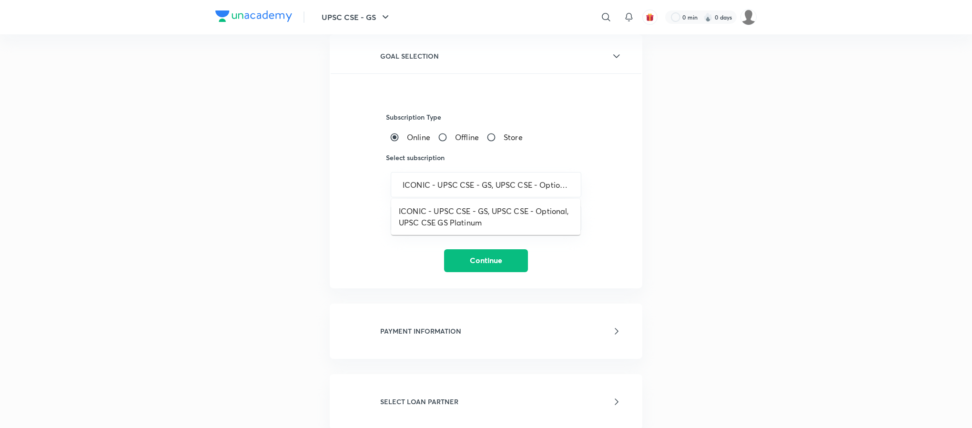
scroll to position [0, 90]
click at [486, 209] on li "ICONIC - UPSC CSE - GS, UPSC CSE - Optional, UPSC CSE GS Platinum" at bounding box center [485, 216] width 189 height 29
type input "ICONIC - UPSC CSE - GS, UPSC CSE - Optional, UPSC CSE GS Platinum"
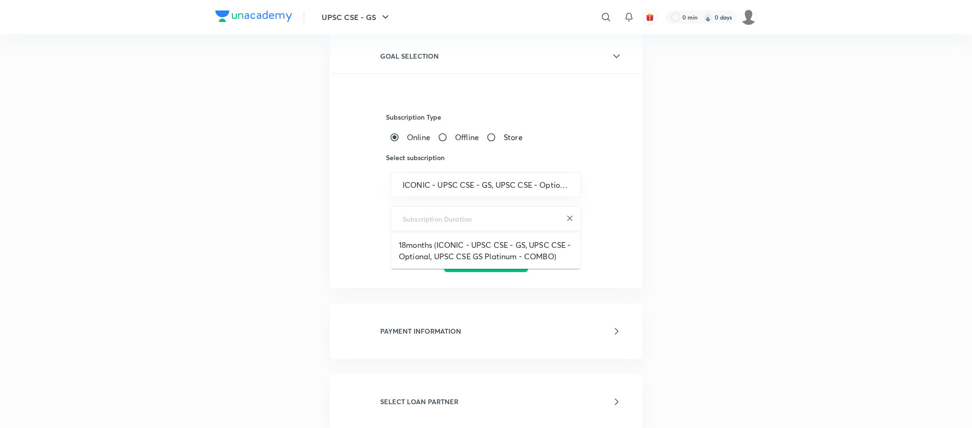
click at [423, 216] on input "text" at bounding box center [485, 218] width 167 height 9
click at [422, 253] on li "18months (ICONIC - UPSC CSE - GS, UPSC CSE - Optional, UPSC CSE GS Platinum - C…" at bounding box center [485, 250] width 189 height 29
type input "18months (ICONIC - UPSC CSE - GS, UPSC CSE - Optional, UPSC CSE GS Platinum - C…"
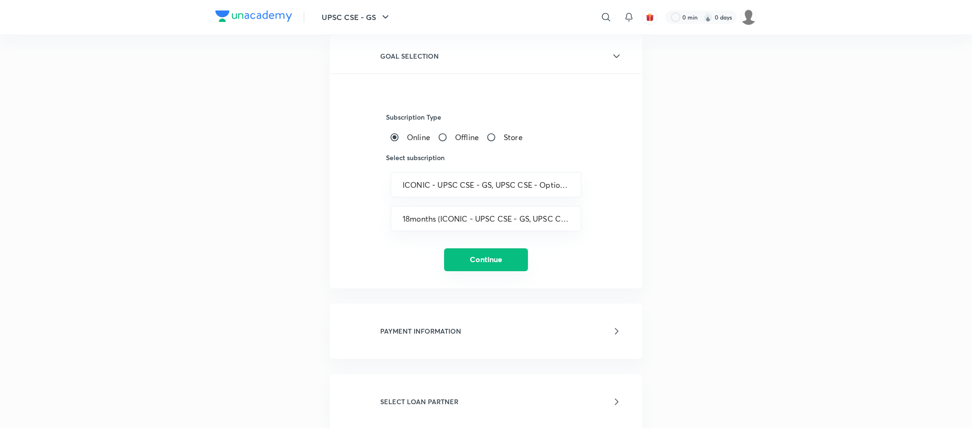
click at [480, 259] on button "Continue" at bounding box center [486, 259] width 84 height 23
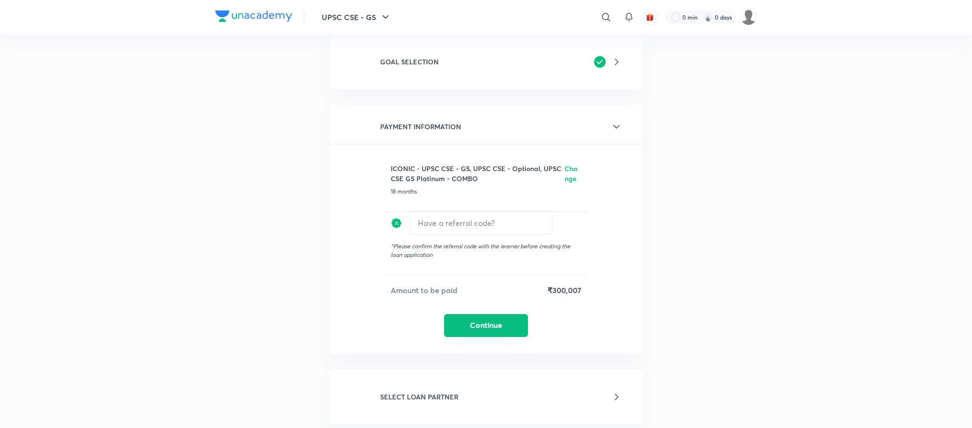
click at [477, 325] on button "Continue" at bounding box center [486, 325] width 84 height 23
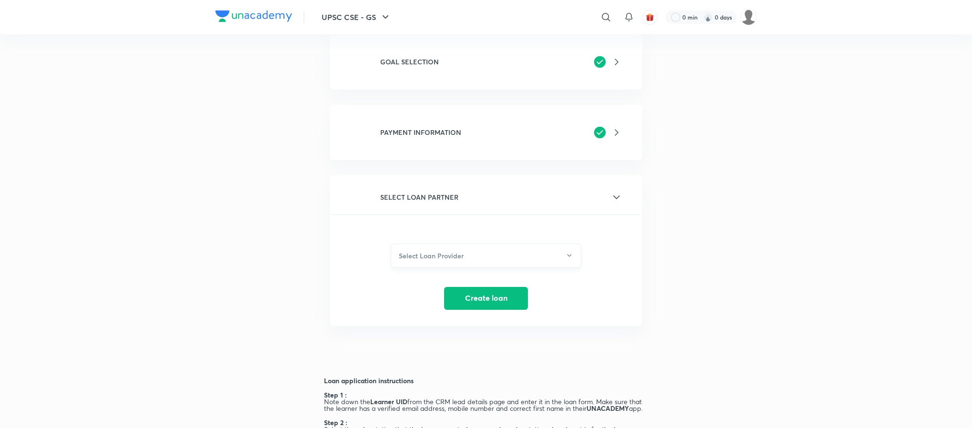
click at [417, 251] on h6 "Select Loan Provider" at bounding box center [431, 256] width 65 height 10
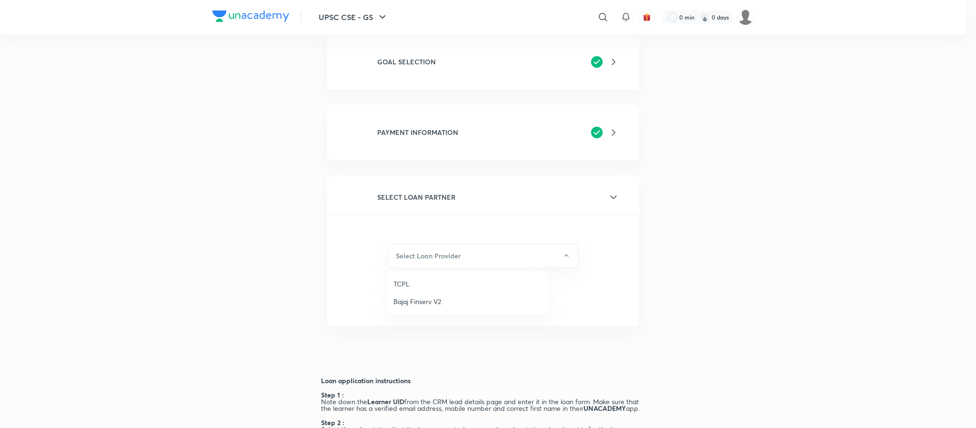
click at [259, 283] on div at bounding box center [488, 214] width 976 height 428
